Goal: Information Seeking & Learning: Check status

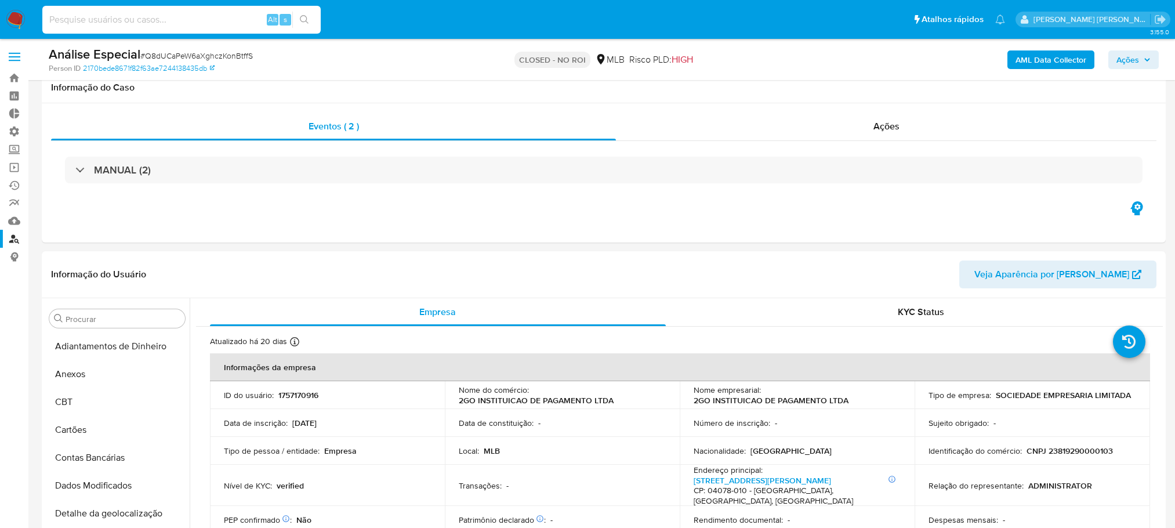
select select "10"
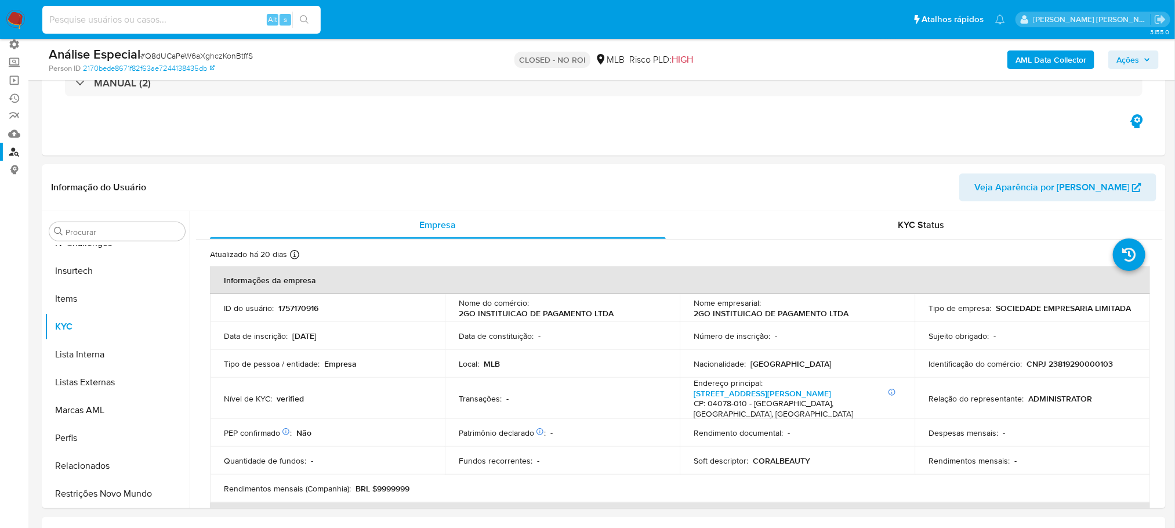
scroll to position [87, 0]
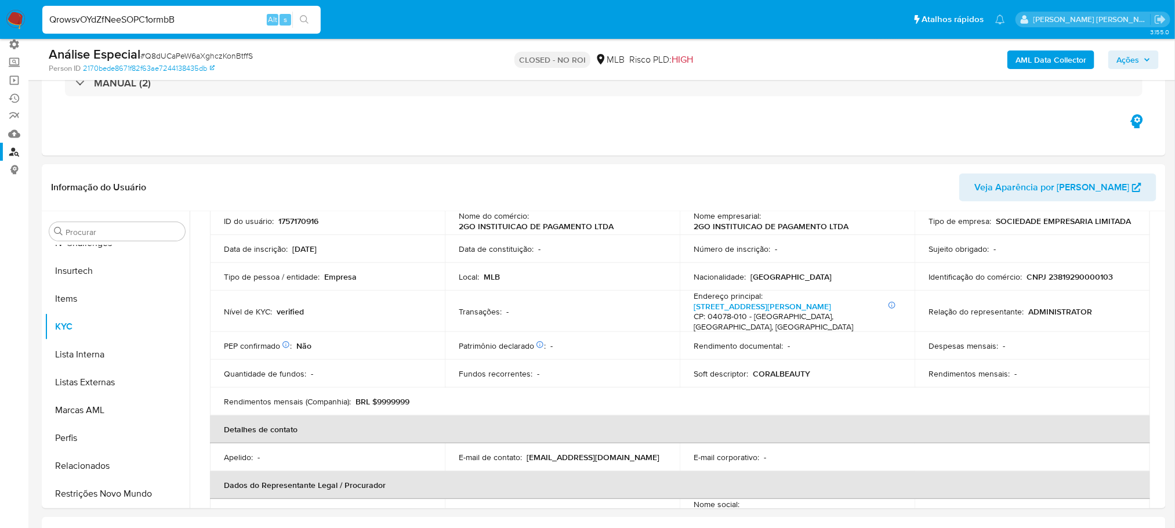
type input "QrowsvOYdZfNeeSOPC1ormbB"
click at [310, 21] on button "search-icon" at bounding box center [304, 20] width 24 height 16
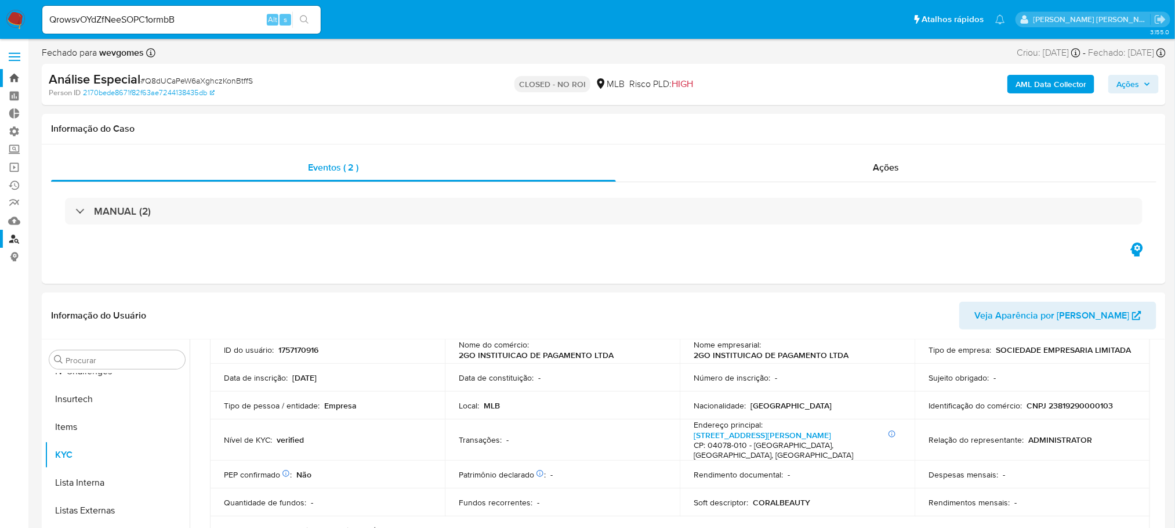
click at [16, 84] on link "Bandeja" at bounding box center [69, 78] width 138 height 18
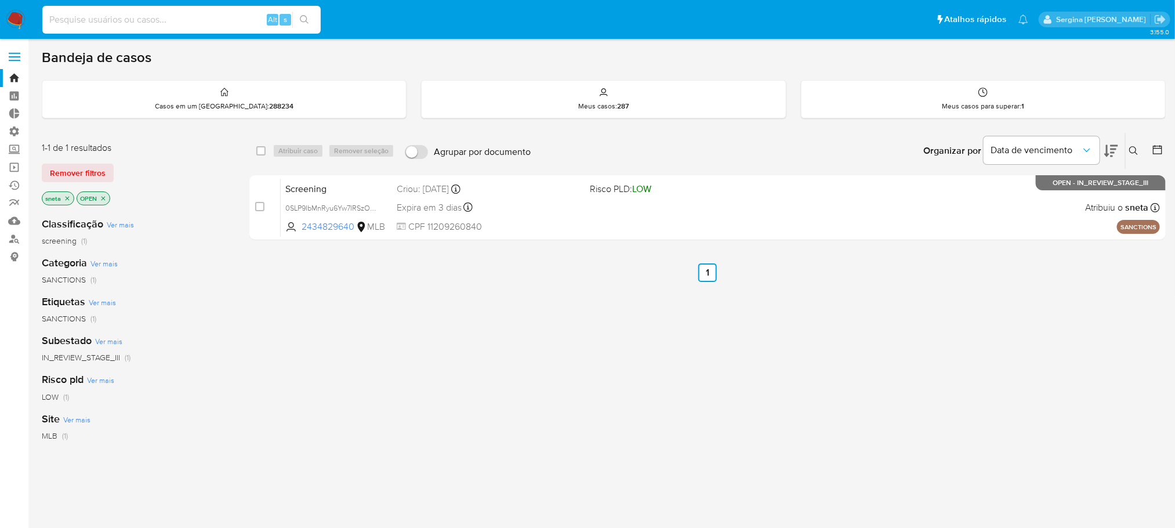
click at [118, 13] on input at bounding box center [181, 19] width 278 height 15
paste input "QrowsvOYdZfNeeSOPC1ormbB"
type input "QrowsvOYdZfNeeSOPC1ormbB"
click at [299, 21] on button "search-icon" at bounding box center [304, 20] width 24 height 16
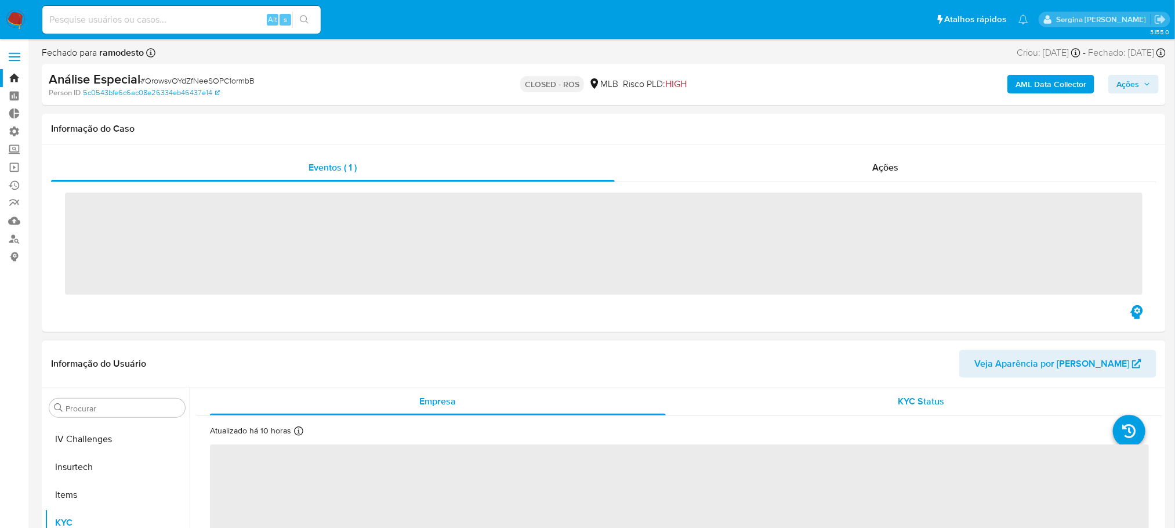
scroll to position [517, 0]
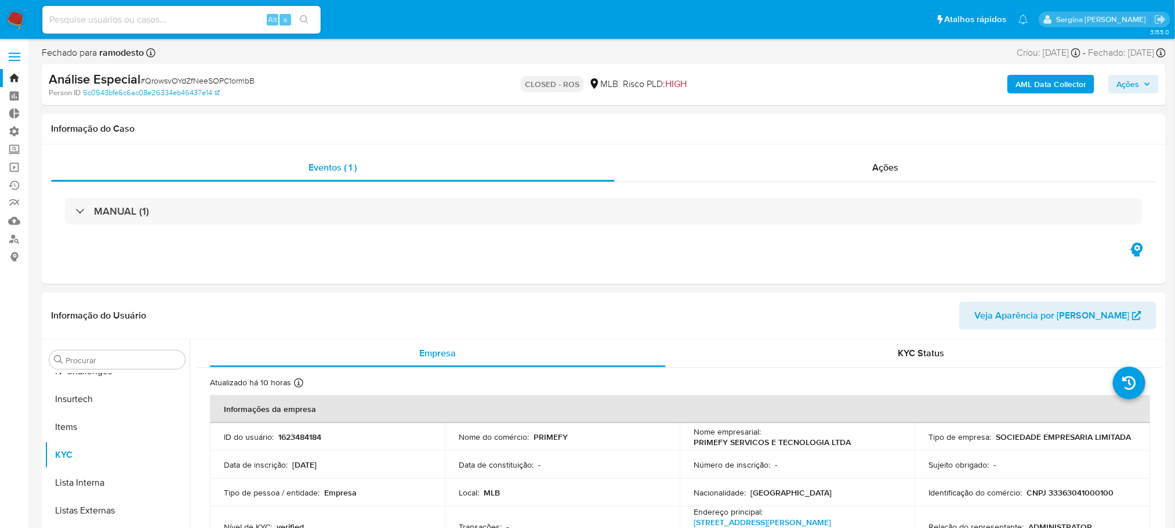
select select "10"
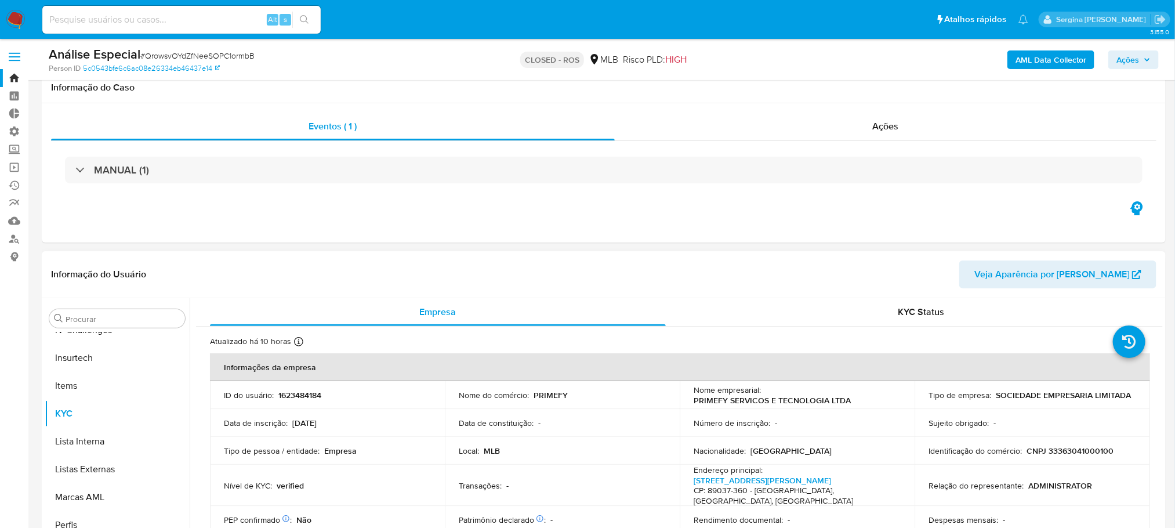
scroll to position [174, 0]
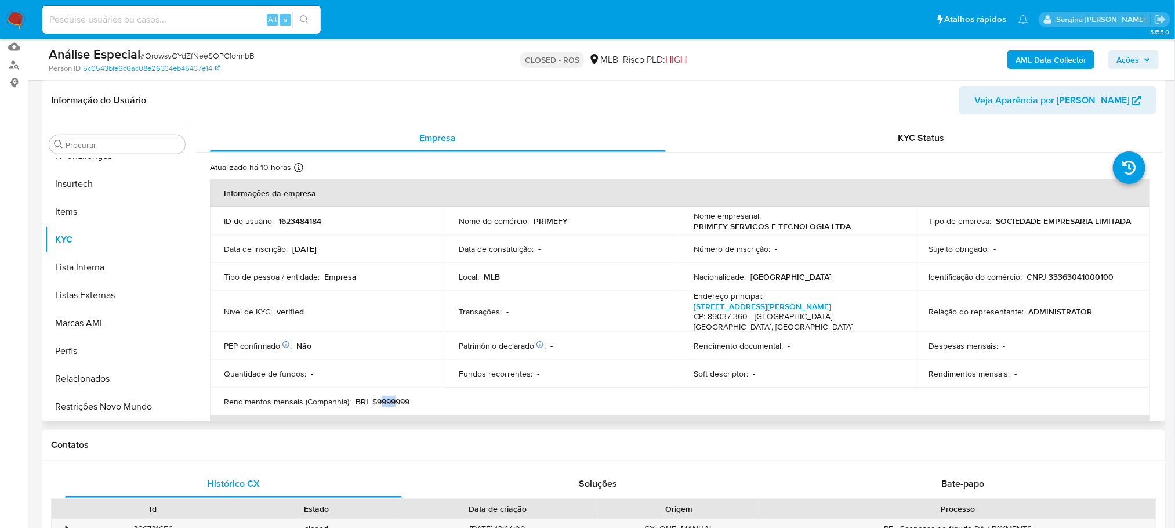
drag, startPoint x: 379, startPoint y: 393, endPoint x: 395, endPoint y: 391, distance: 15.8
click at [395, 396] on p "BRL $9999999" at bounding box center [383, 401] width 54 height 10
click at [206, 12] on input at bounding box center [181, 19] width 278 height 15
paste input "MK12v70GmgP9yS4pgp2zXXu8"
type input "MK12v70GmgP9yS4pgp2zXXu8"
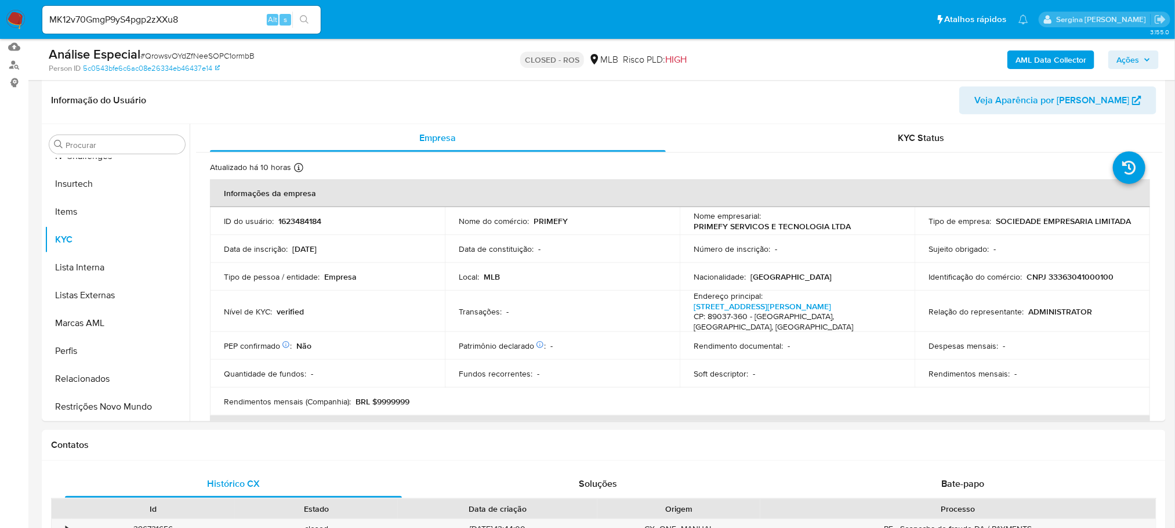
click at [307, 21] on icon "search-icon" at bounding box center [304, 19] width 9 height 9
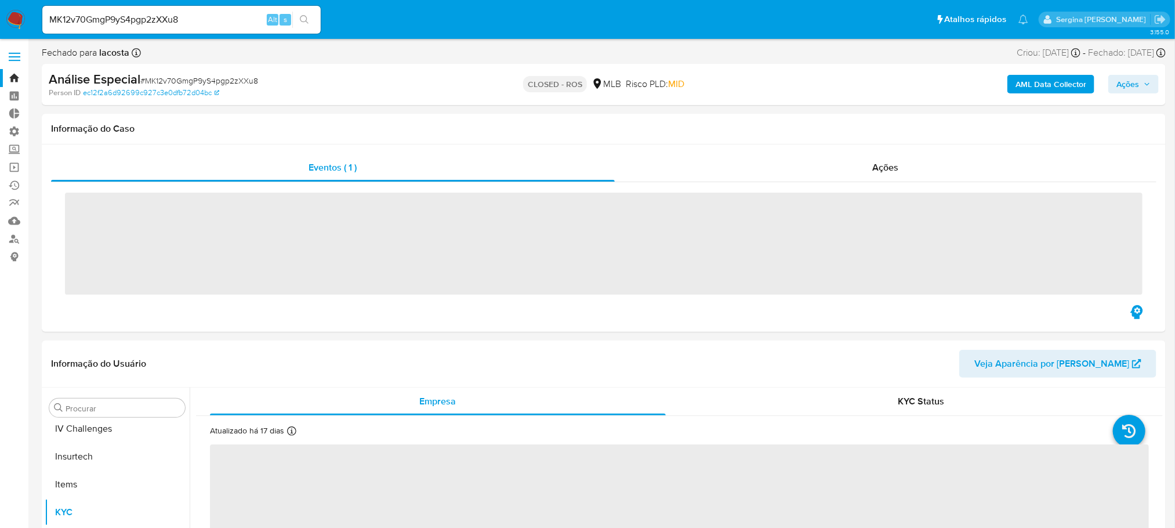
scroll to position [517, 0]
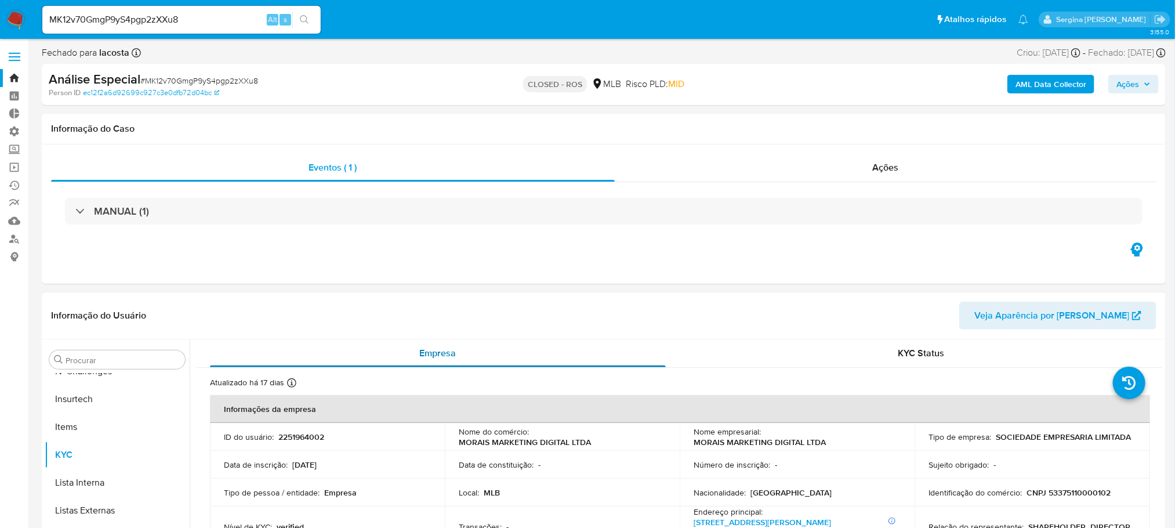
select select "10"
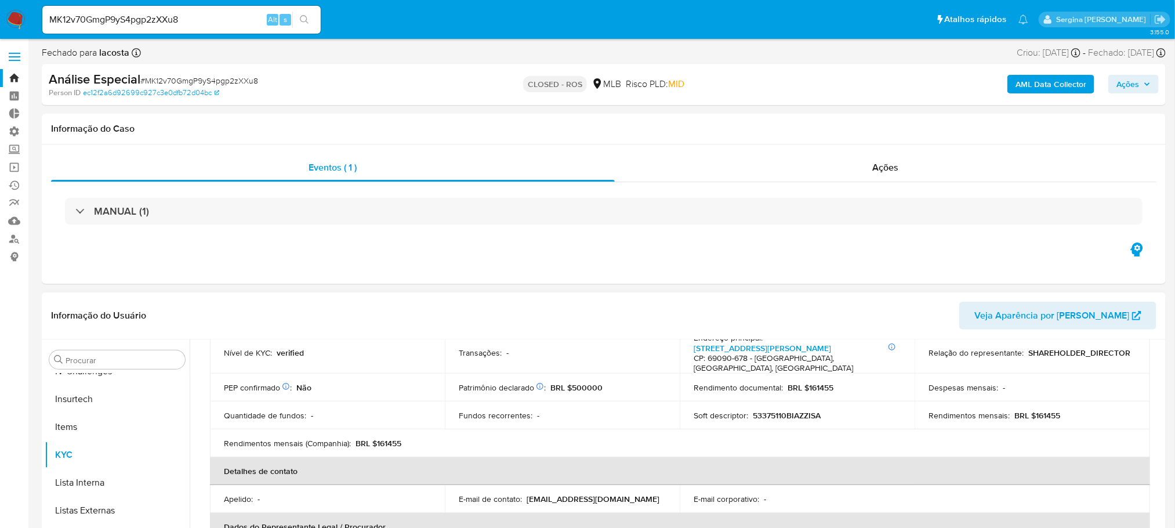
scroll to position [87, 0]
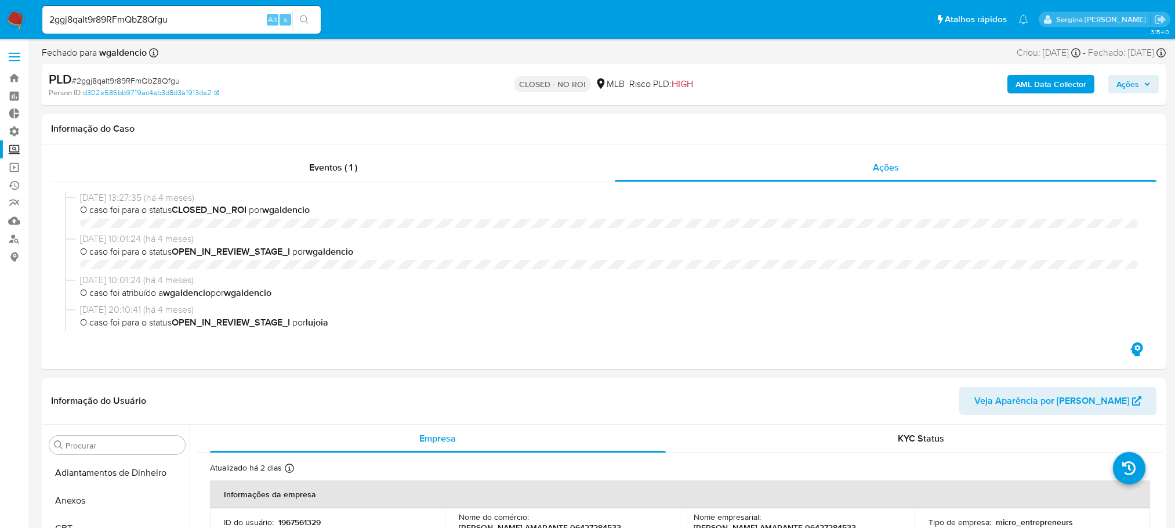
select select "10"
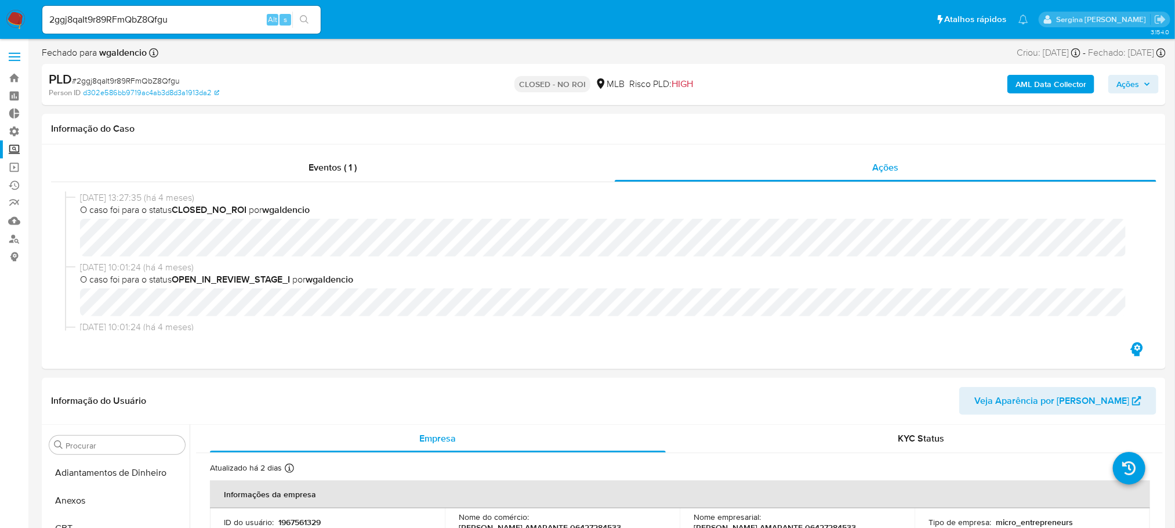
scroll to position [522, 0]
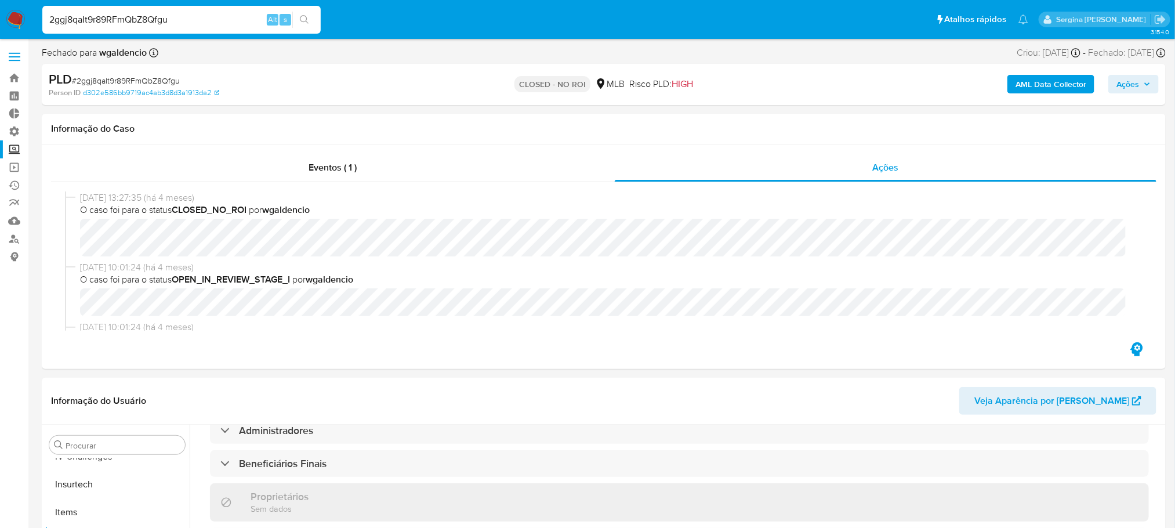
drag, startPoint x: 187, startPoint y: 21, endPoint x: 0, endPoint y: 14, distance: 186.9
click at [0, 14] on nav "Pausado Ver notificaciones 2ggj8qaIt9r89RFmQbZ8Qfgu Alt s Atalhos rápidos Presi…" at bounding box center [587, 19] width 1175 height 39
click at [306, 17] on icon "search-icon" at bounding box center [304, 19] width 9 height 9
click at [305, 19] on icon "search-icon" at bounding box center [304, 19] width 9 height 9
click at [16, 79] on link "Bandeja" at bounding box center [69, 78] width 138 height 18
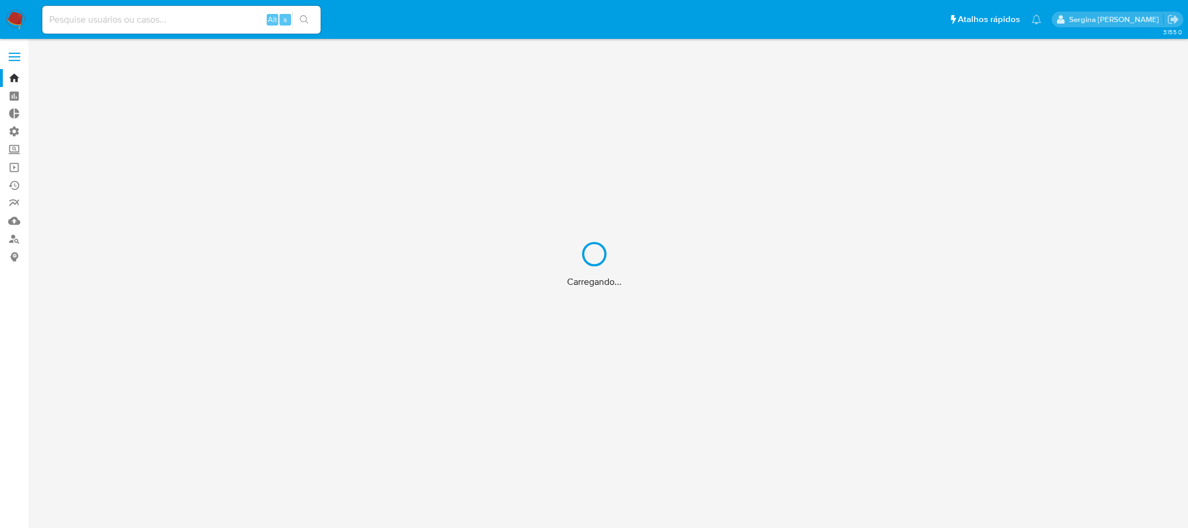
click at [136, 27] on div "Carregando..." at bounding box center [594, 264] width 1188 height 528
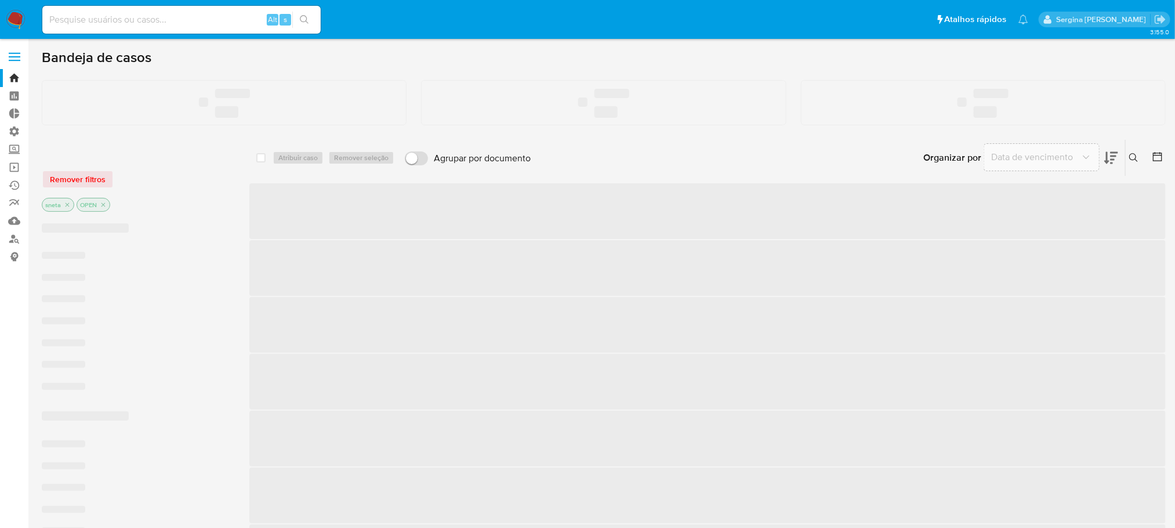
click at [138, 19] on input at bounding box center [181, 19] width 278 height 15
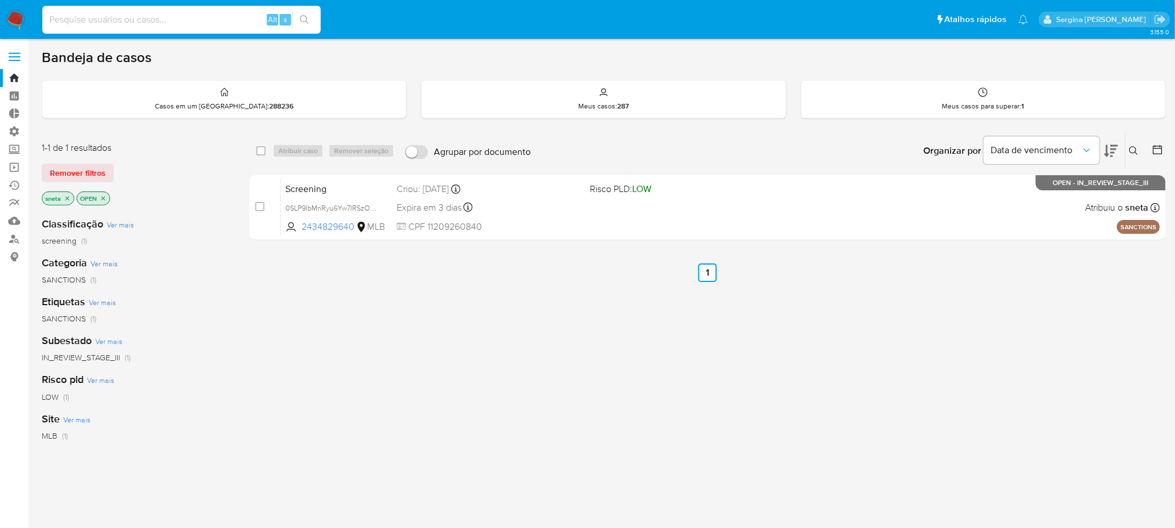
paste input "2ggj8qaIt9r89RFmQbZ8Qfgu"
type input "2ggj8qaIt9r89RFmQbZ8Qfgu"
click at [300, 18] on icon "search-icon" at bounding box center [304, 19] width 9 height 9
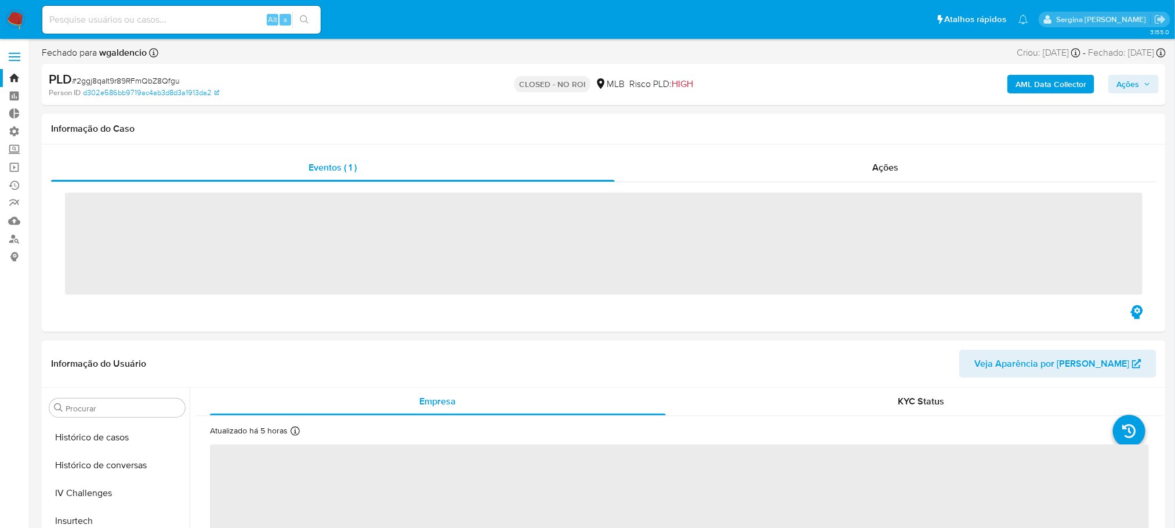
scroll to position [517, 0]
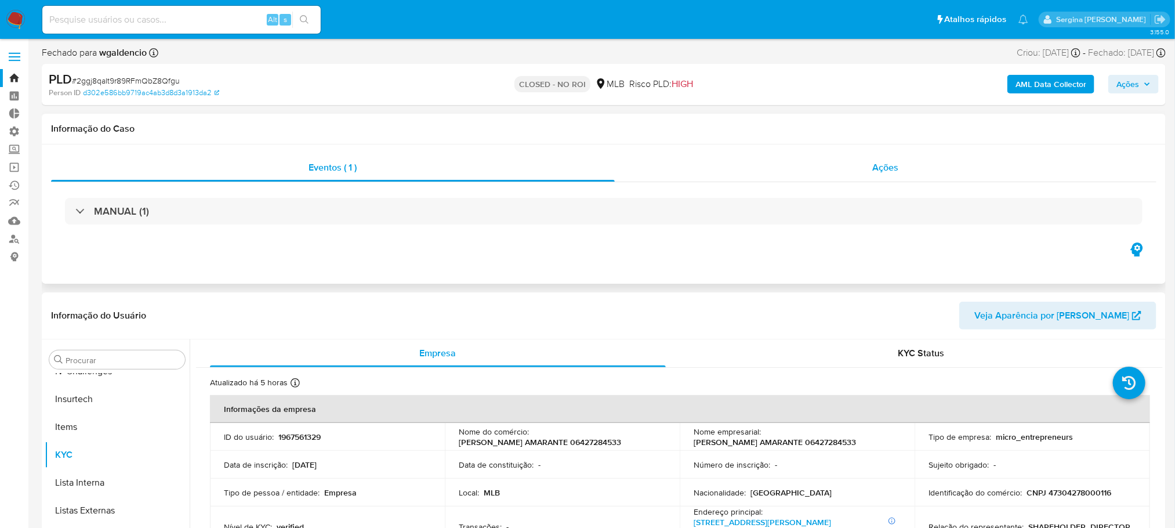
select select "10"
click at [876, 168] on span "Ações" at bounding box center [886, 167] width 26 height 13
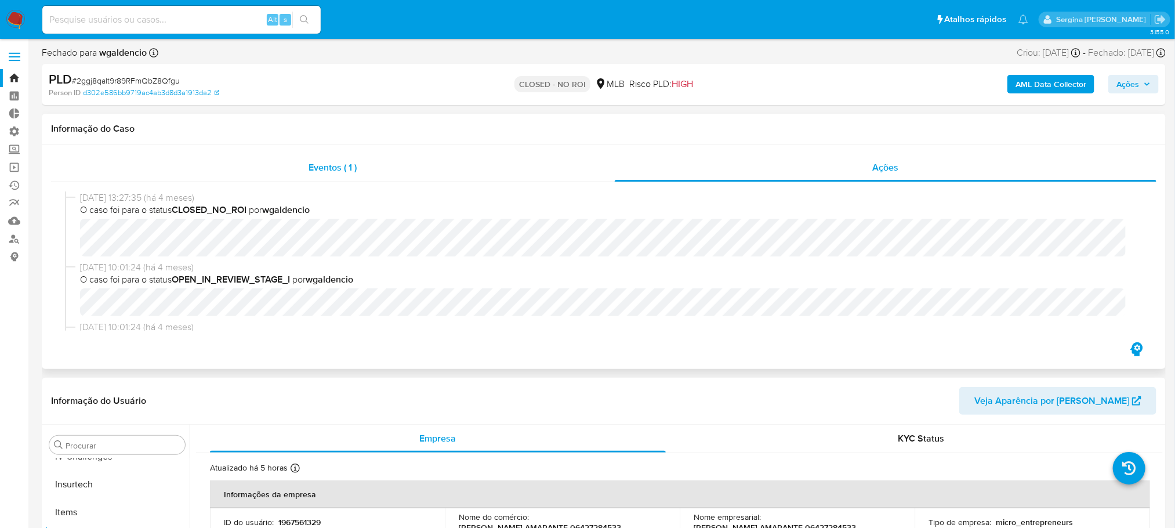
click at [320, 169] on span "Eventos ( 1 )" at bounding box center [333, 167] width 48 height 13
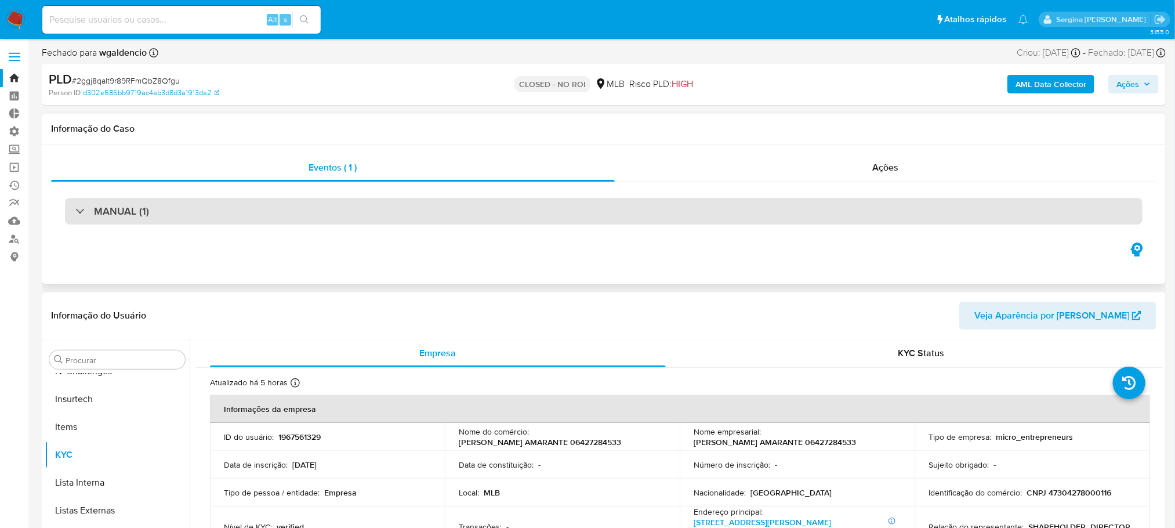
click at [75, 211] on div at bounding box center [75, 211] width 0 height 0
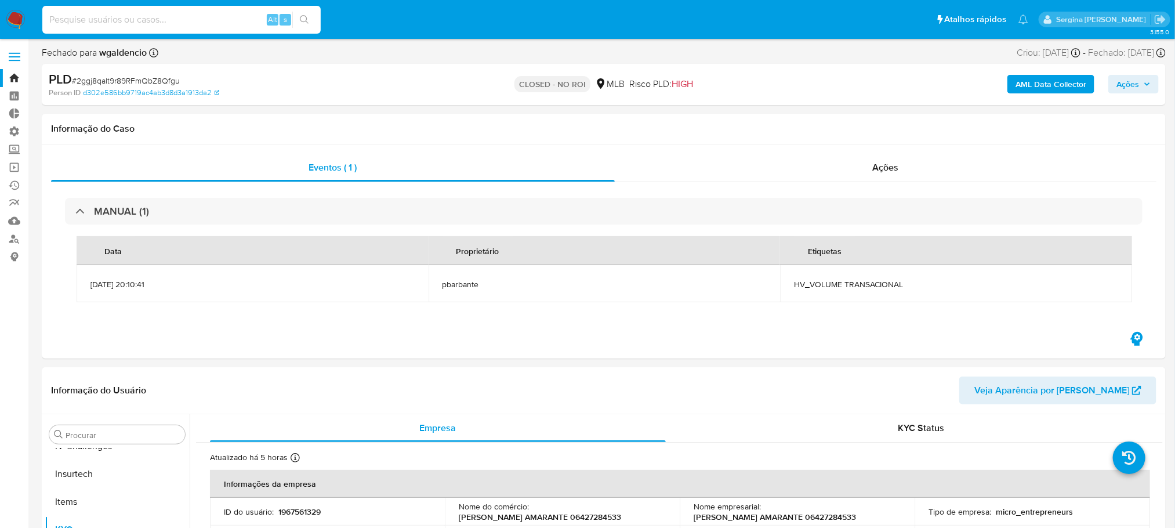
click at [157, 23] on input at bounding box center [181, 19] width 278 height 15
paste input "qK2in3rH4i4s435DSMI0H9WN"
type input "qK2in3rH4i4s435DSMI0H9WN"
click at [306, 19] on icon "search-icon" at bounding box center [304, 19] width 9 height 9
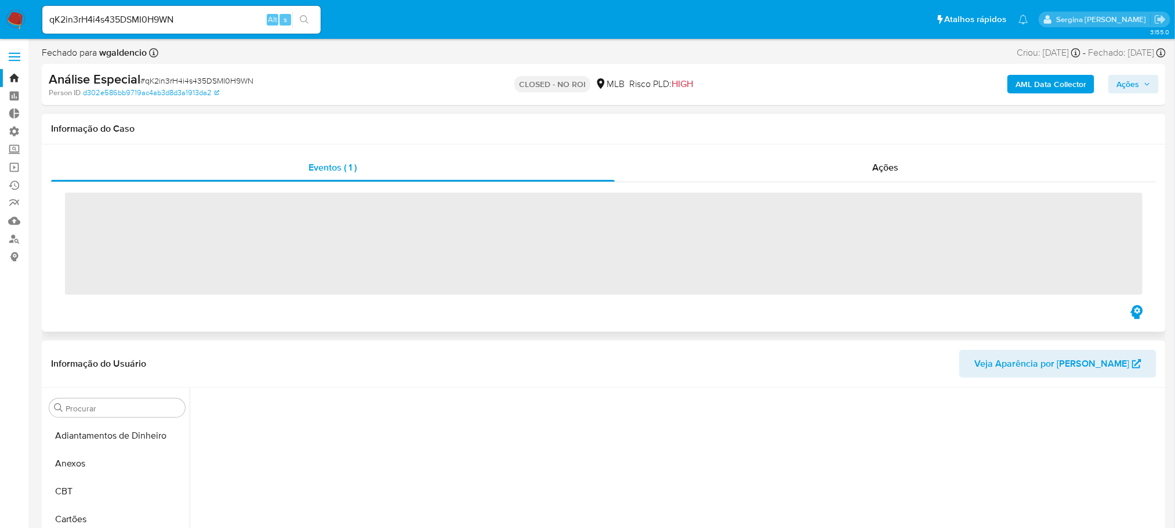
scroll to position [517, 0]
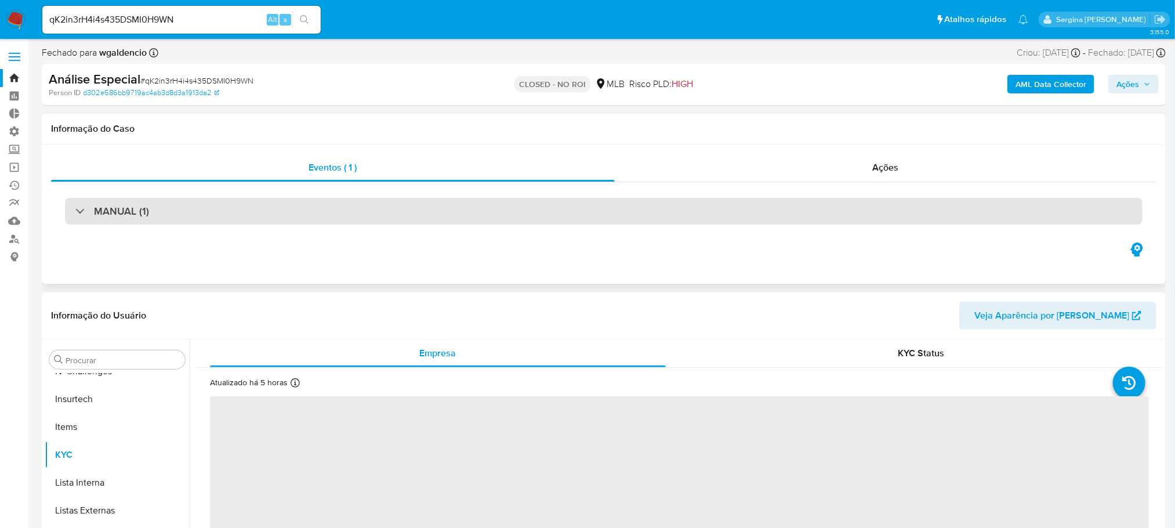
click at [117, 216] on h3 "MANUAL (1)" at bounding box center [121, 211] width 55 height 13
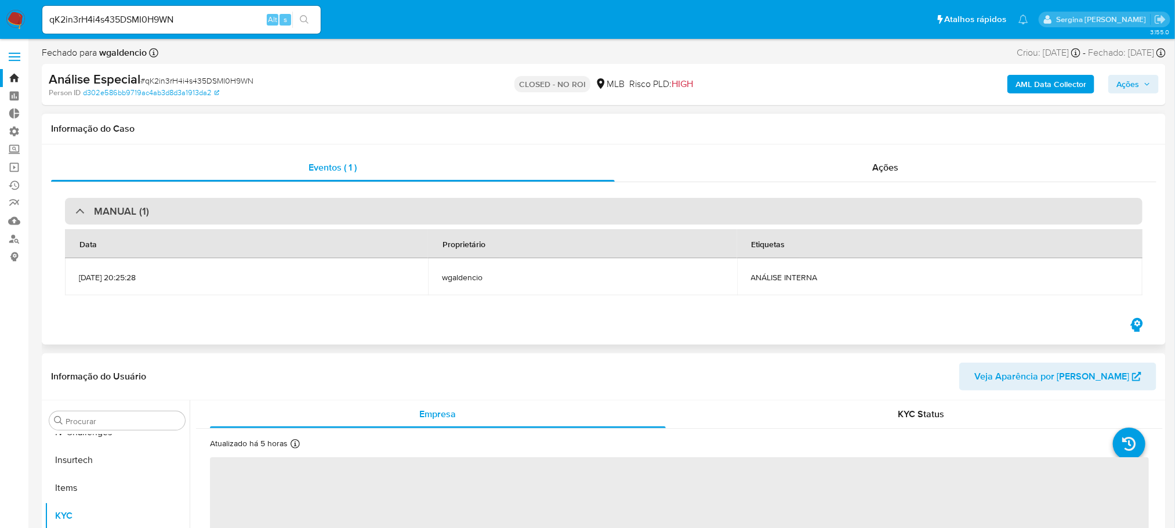
select select "10"
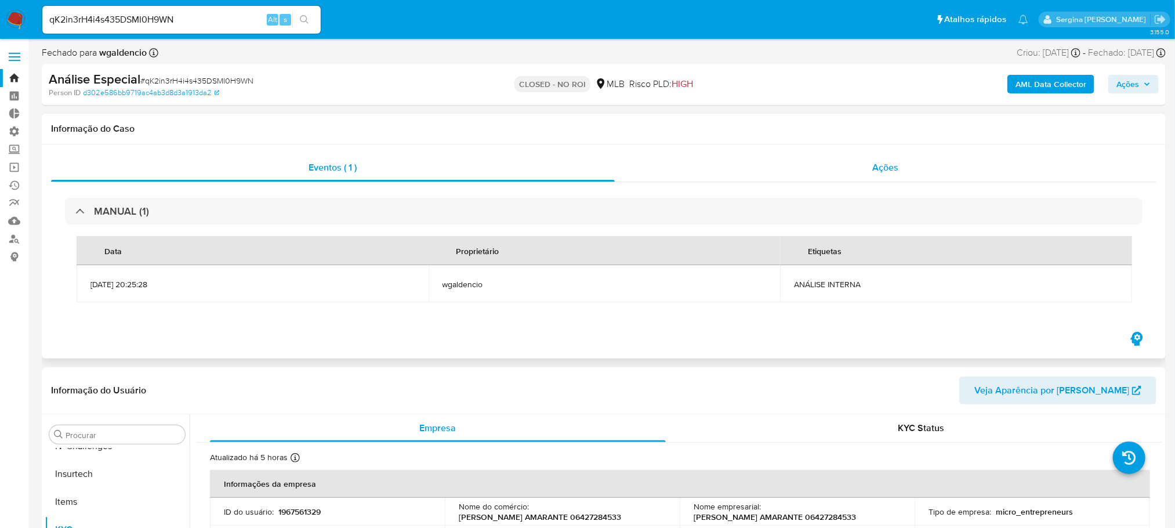
click at [879, 169] on span "Ações" at bounding box center [886, 167] width 26 height 13
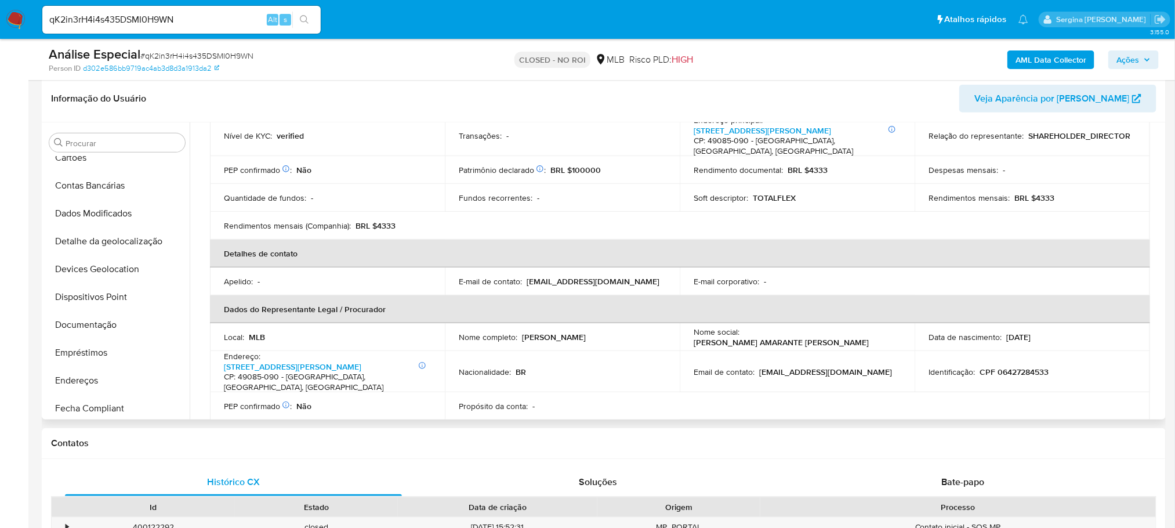
scroll to position [82, 0]
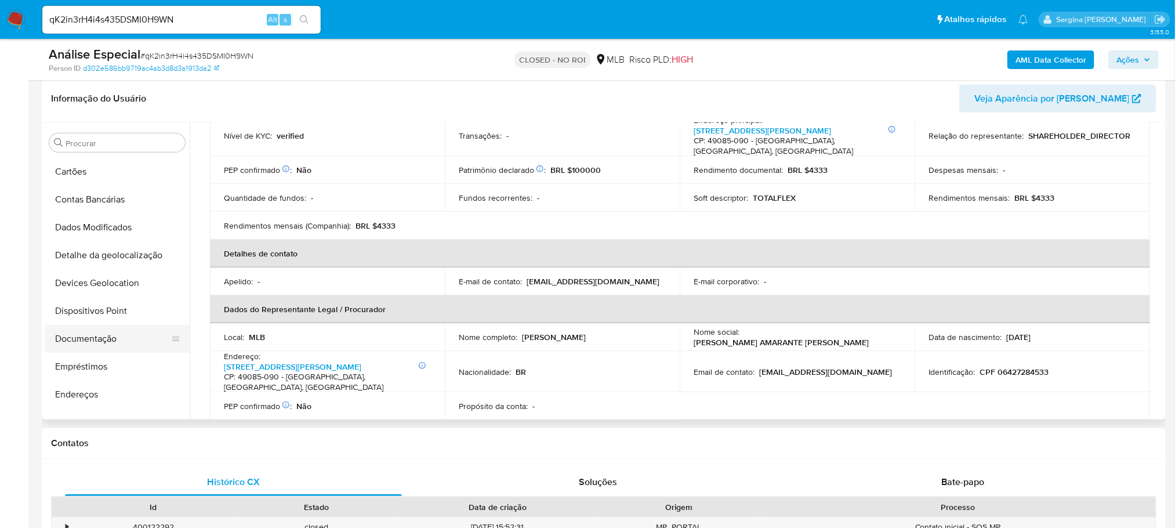
click at [117, 342] on button "Documentação" at bounding box center [113, 339] width 136 height 28
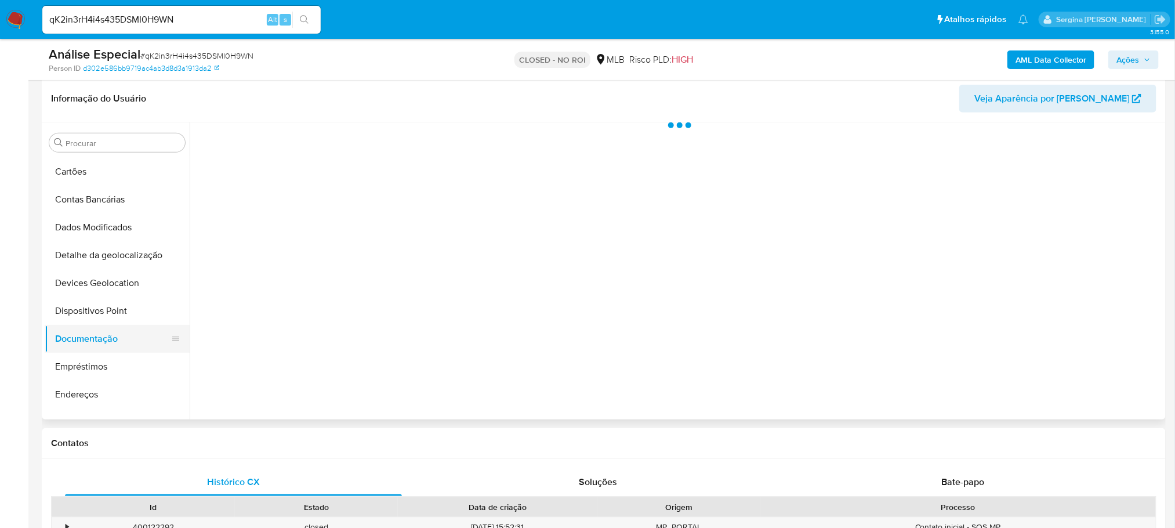
scroll to position [0, 0]
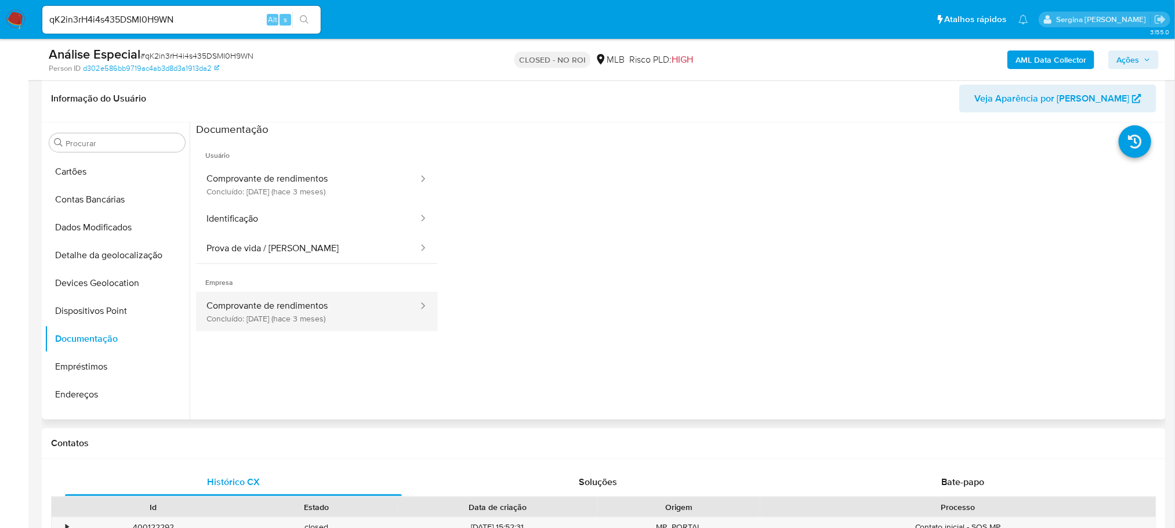
click at [296, 324] on button "Comprovante de rendimentos Concluído: 14/05/2025 (hace 3 meses)" at bounding box center [307, 311] width 223 height 39
